Goal: Transaction & Acquisition: Purchase product/service

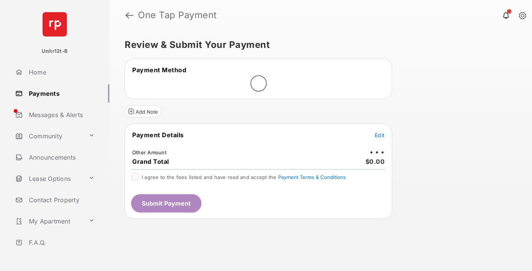
click at [380, 135] on span "Edit" at bounding box center [380, 135] width 10 height 6
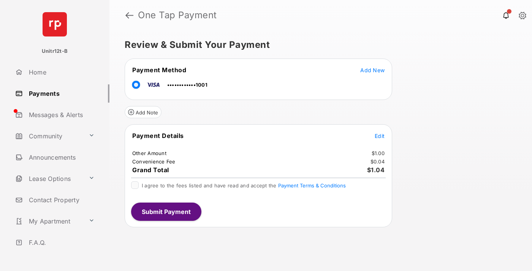
click at [380, 136] on span "Edit" at bounding box center [380, 136] width 10 height 6
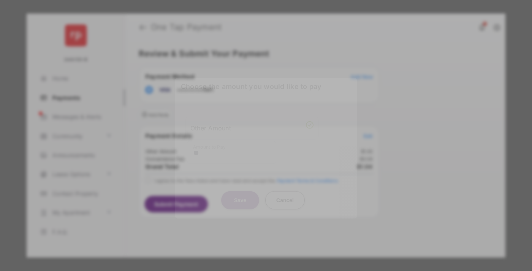
click at [240, 191] on button "Save" at bounding box center [240, 200] width 38 height 18
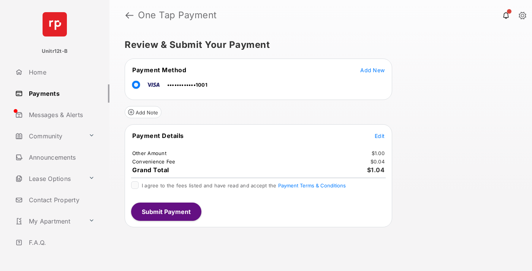
click at [166, 211] on button "Submit Payment" at bounding box center [166, 212] width 70 height 18
